Goal: Information Seeking & Learning: Find specific fact

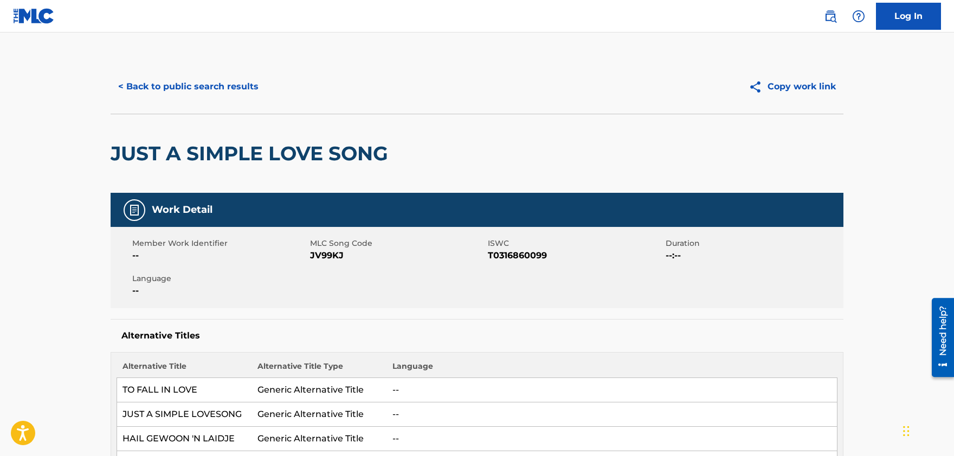
click at [212, 91] on button "< Back to public search results" at bounding box center [189, 86] width 156 height 27
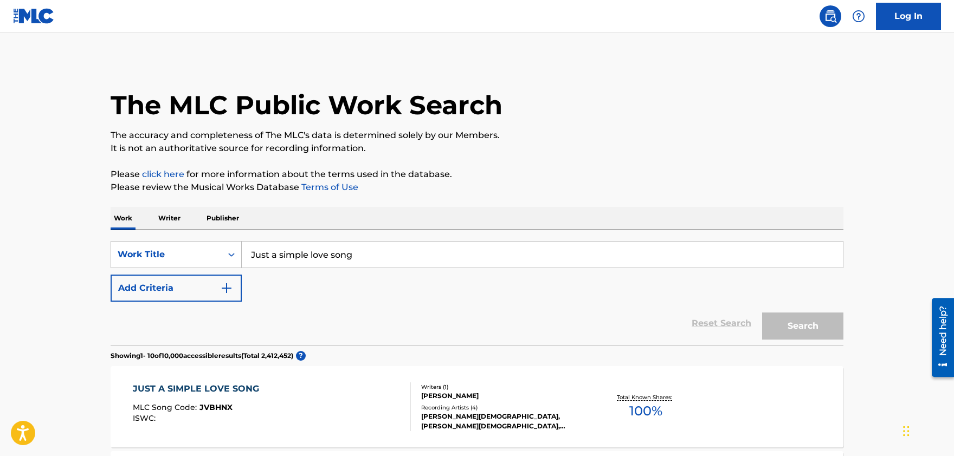
scroll to position [179, 0]
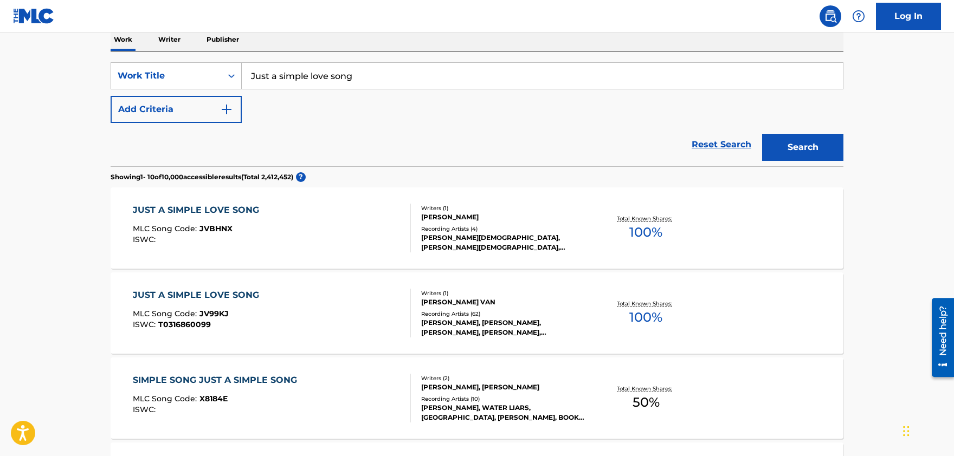
click at [298, 78] on input "Just a simple love song" at bounding box center [542, 76] width 601 height 26
paste input "PUBLICATIONS [PERSON_NAME]"
click at [283, 78] on input "PUBLICATIONS [PERSON_NAME]" at bounding box center [542, 76] width 601 height 26
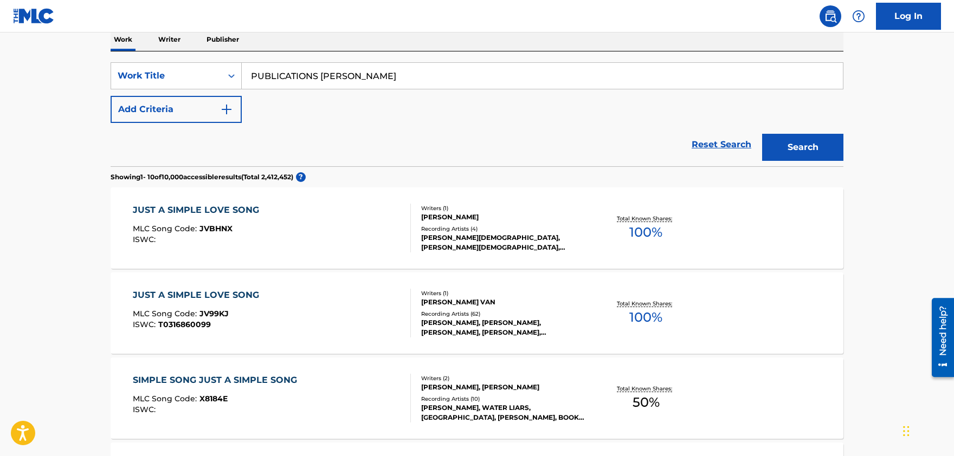
click at [283, 78] on input "PUBLICATIONS [PERSON_NAME]" at bounding box center [542, 76] width 601 height 26
paste input "Nuages"
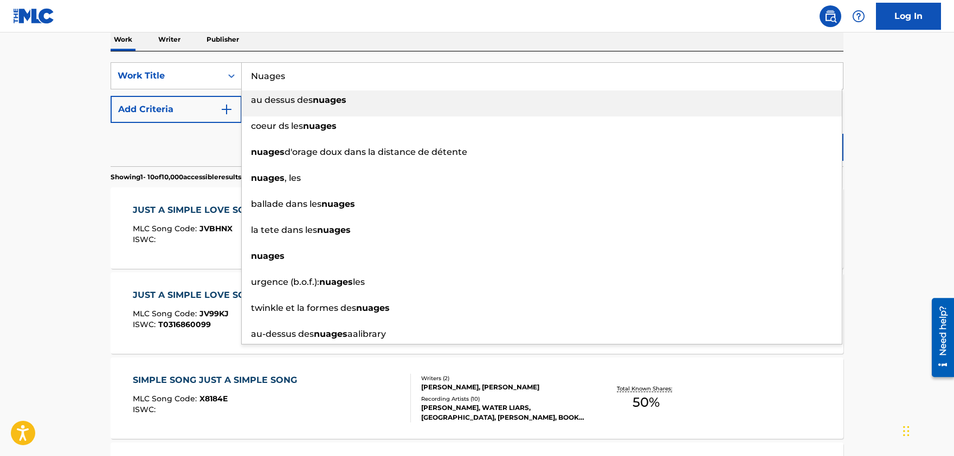
type input "Nuages"
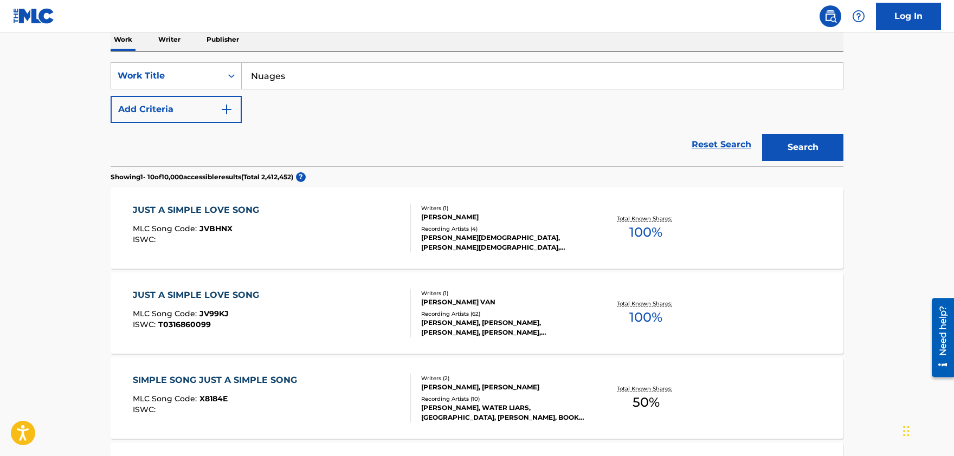
drag, startPoint x: 210, startPoint y: 110, endPoint x: 225, endPoint y: 111, distance: 15.7
click at [218, 111] on button "Add Criteria" at bounding box center [176, 109] width 131 height 27
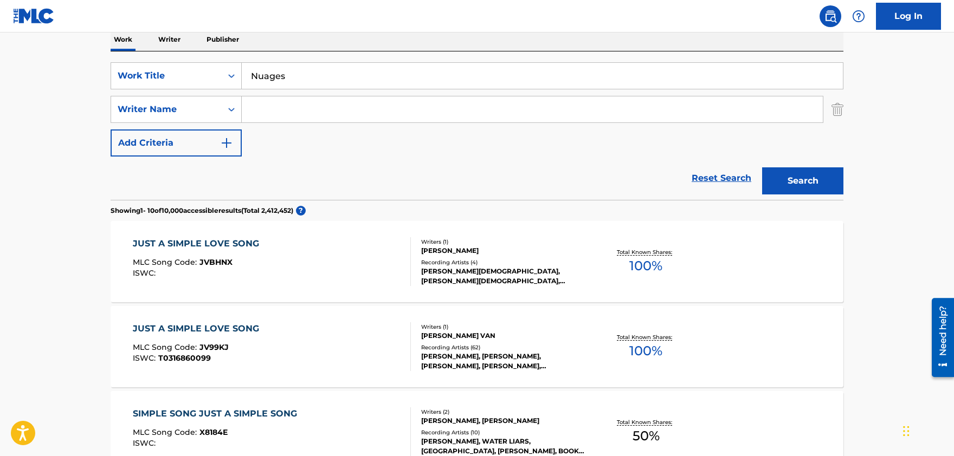
click at [320, 114] on input "Search Form" at bounding box center [532, 109] width 581 height 26
paste input "[PERSON_NAME]"
type input "[PERSON_NAME]"
click at [800, 175] on button "Search" at bounding box center [802, 180] width 81 height 27
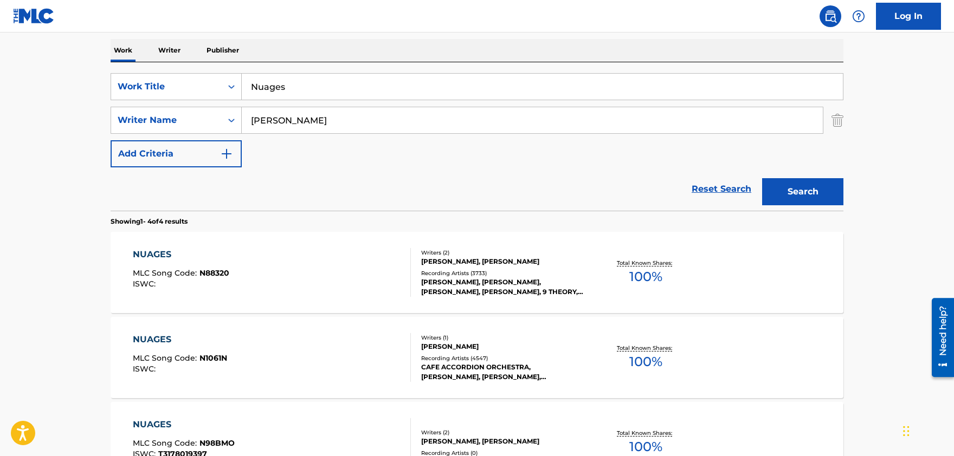
scroll to position [0, 0]
